Goal: Transaction & Acquisition: Purchase product/service

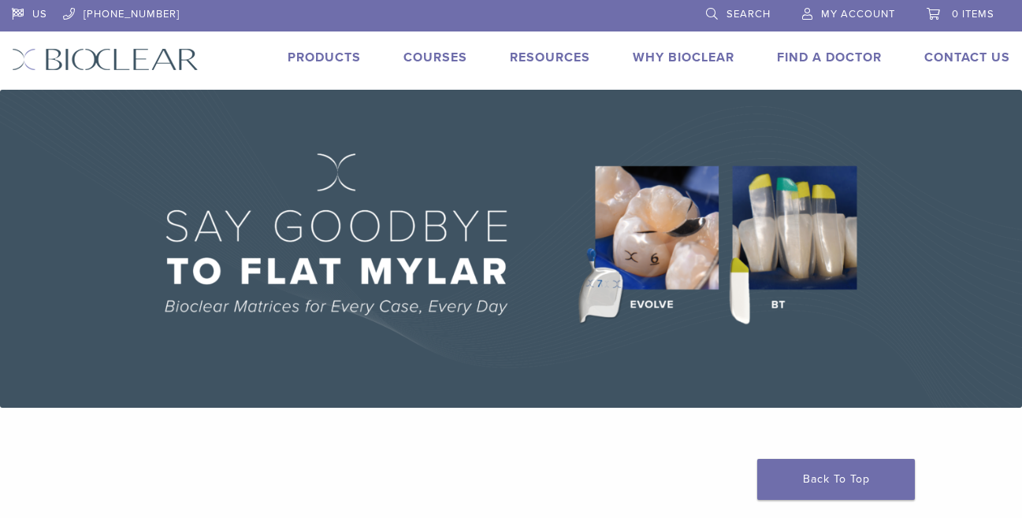
click at [310, 57] on link "Products" at bounding box center [324, 58] width 73 height 16
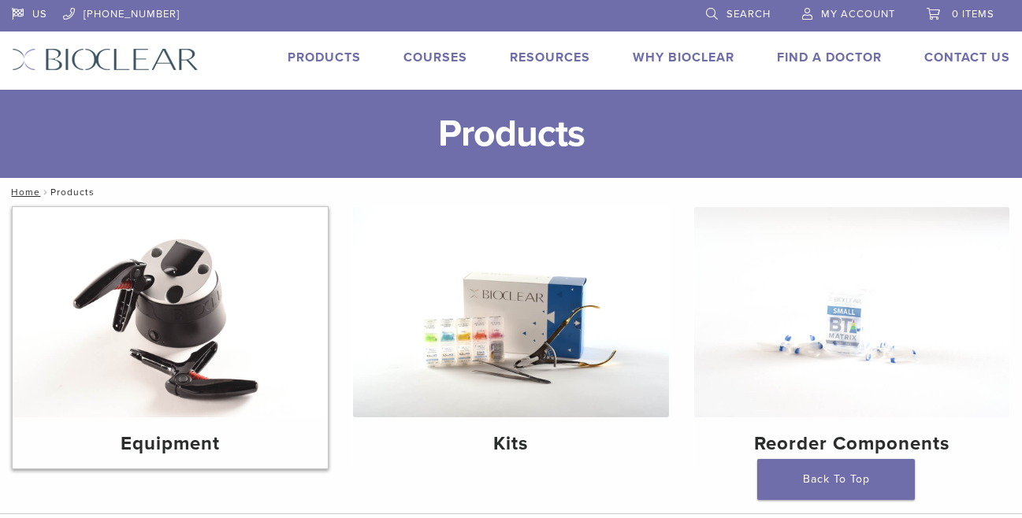
click at [245, 259] on img at bounding box center [170, 312] width 315 height 210
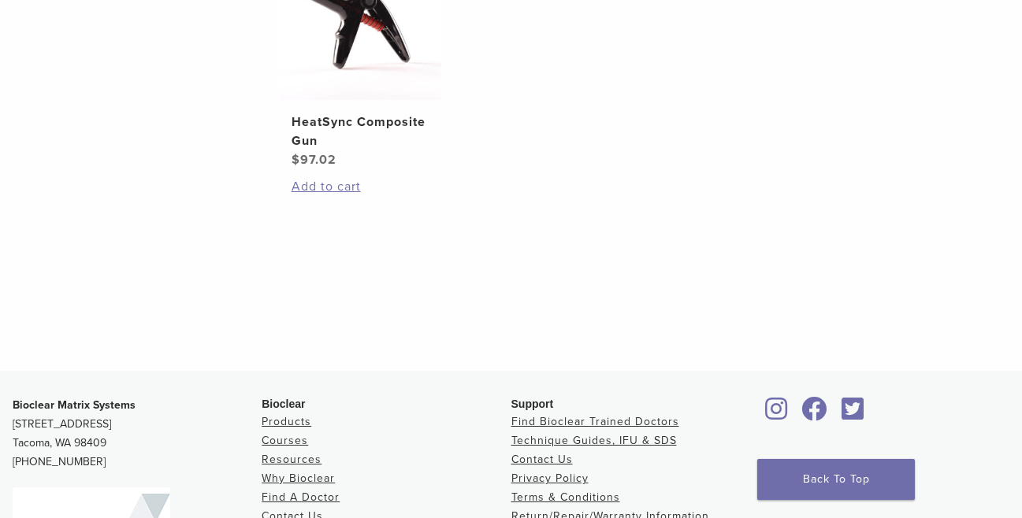
scroll to position [315, 0]
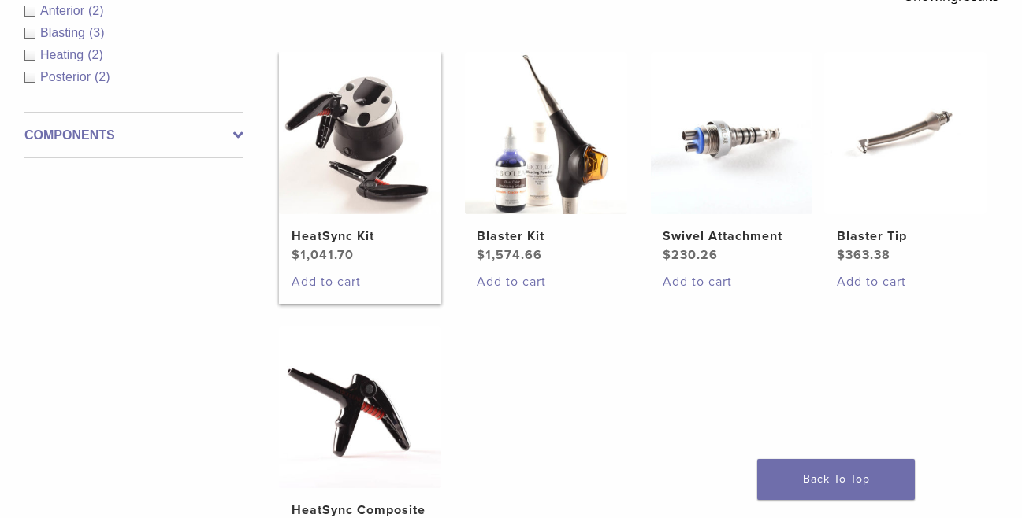
click at [399, 173] on img at bounding box center [360, 133] width 162 height 162
